Goal: Communication & Community: Answer question/provide support

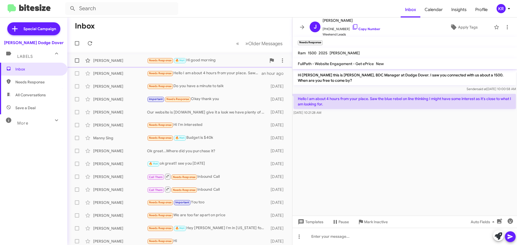
click at [203, 58] on div "Needs Response 🔥 Hot Hi good morning" at bounding box center [206, 60] width 119 height 6
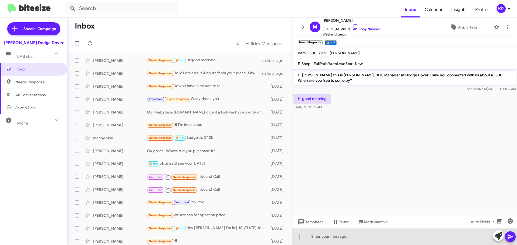
click at [347, 234] on div at bounding box center [404, 236] width 225 height 17
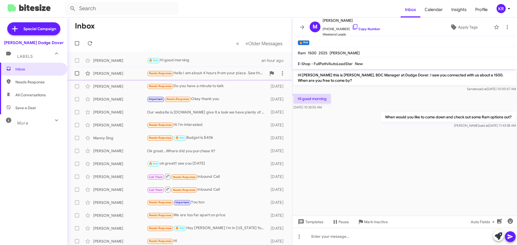
click at [231, 72] on div "Needs Response Hello I am about 4 hours from your place. Saw the blue rebel on …" at bounding box center [206, 73] width 119 height 6
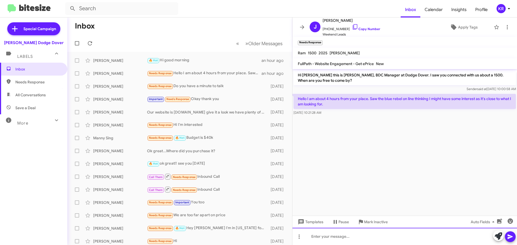
click at [367, 235] on div at bounding box center [404, 236] width 225 height 17
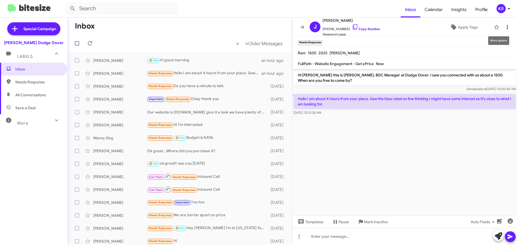
click at [505, 30] on button at bounding box center [507, 27] width 11 height 11
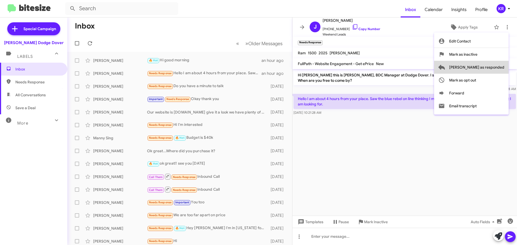
click at [494, 69] on span "[PERSON_NAME] as responded" at bounding box center [476, 67] width 55 height 13
